Goal: Obtain resource: Download file/media

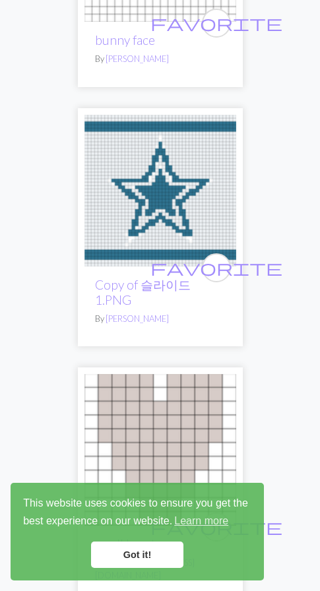
scroll to position [8441, 0]
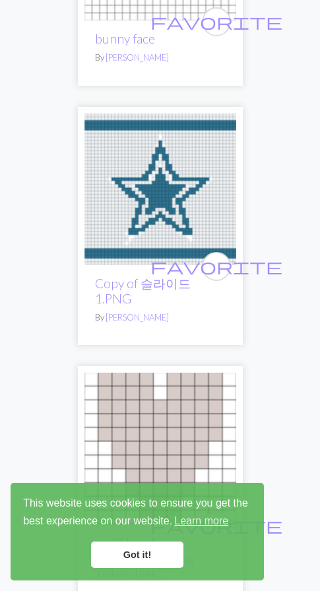
click at [189, 170] on img at bounding box center [160, 189] width 152 height 152
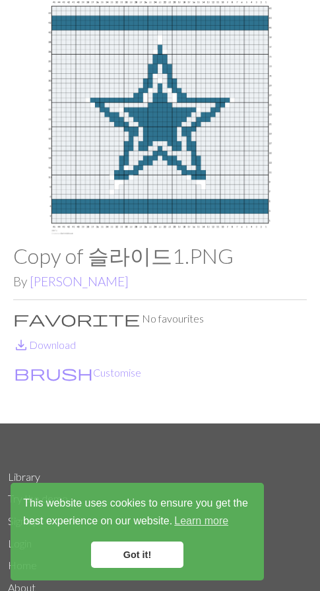
scroll to position [73, 0]
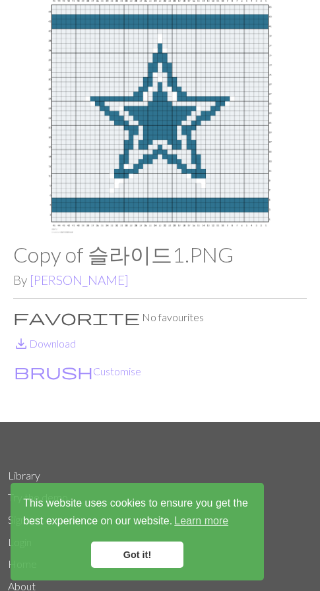
click at [199, 134] on img at bounding box center [160, 118] width 304 height 236
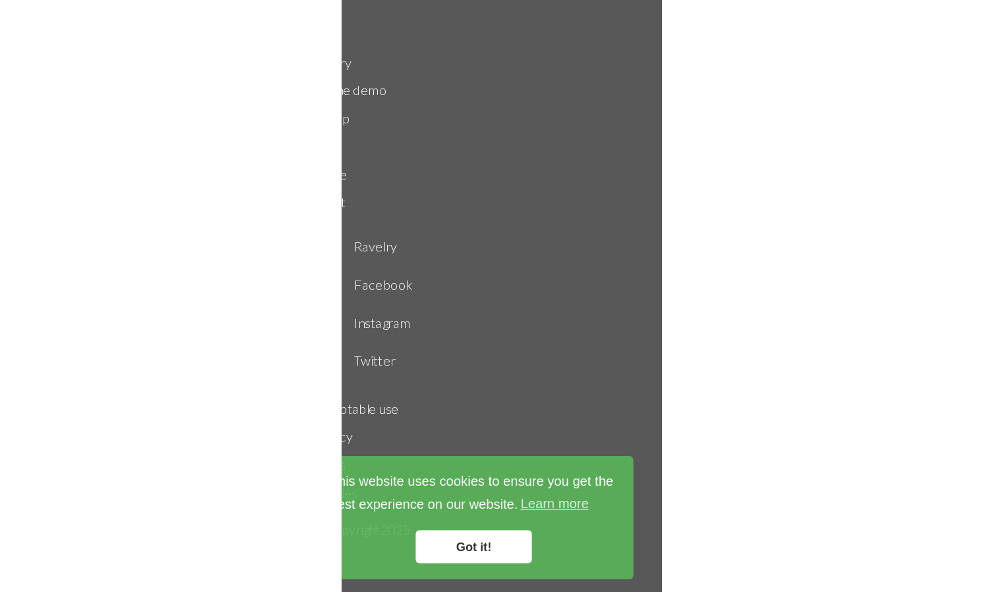
scroll to position [172, 0]
